Goal: Task Accomplishment & Management: Use online tool/utility

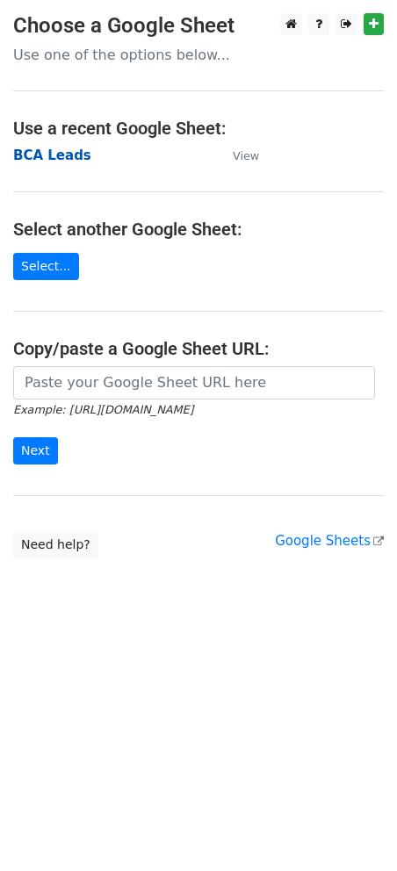
click at [35, 153] on strong "BCA Leads" at bounding box center [52, 156] width 78 height 16
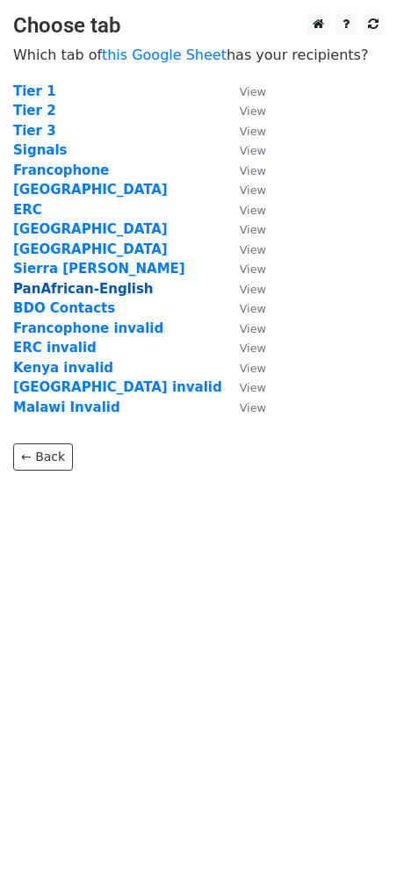
click at [60, 288] on strong "PanAfrican-English" at bounding box center [83, 289] width 140 height 16
